Goal: Task Accomplishment & Management: Use online tool/utility

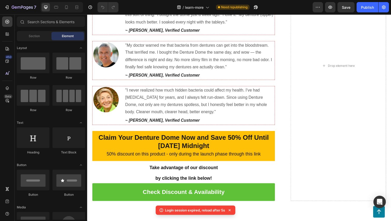
scroll to position [2321, 0]
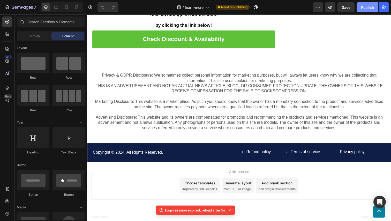
click at [364, 8] on div "Publish" at bounding box center [367, 7] width 13 height 5
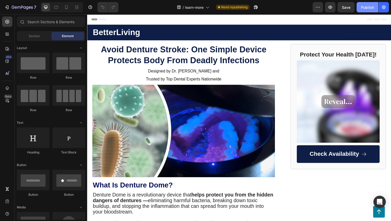
click at [368, 8] on div "Publish" at bounding box center [367, 7] width 13 height 5
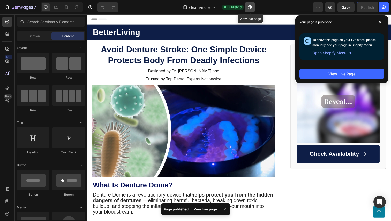
click at [248, 7] on icon "button" at bounding box center [249, 7] width 5 height 5
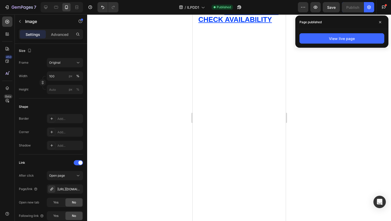
scroll to position [4838, 0]
